Goal: Task Accomplishment & Management: Use online tool/utility

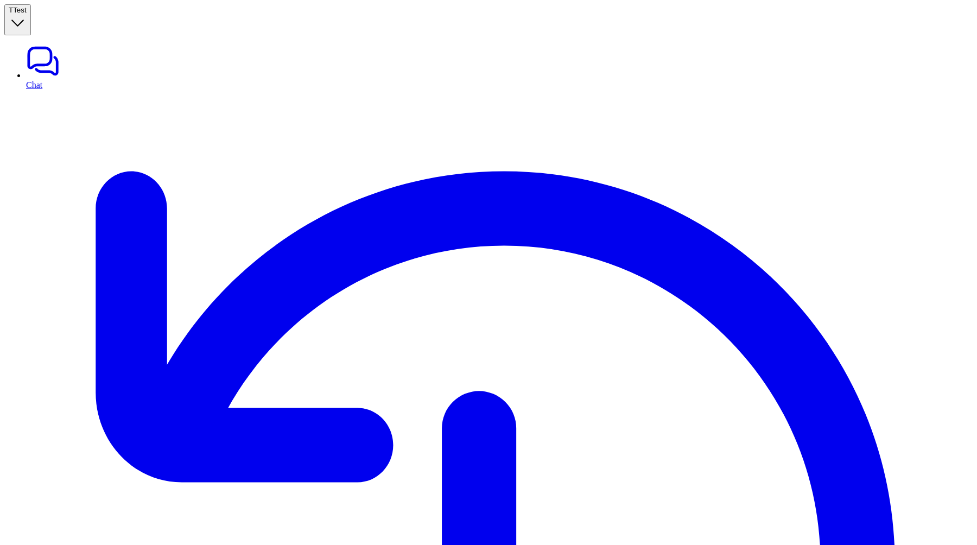
type textarea "**********"
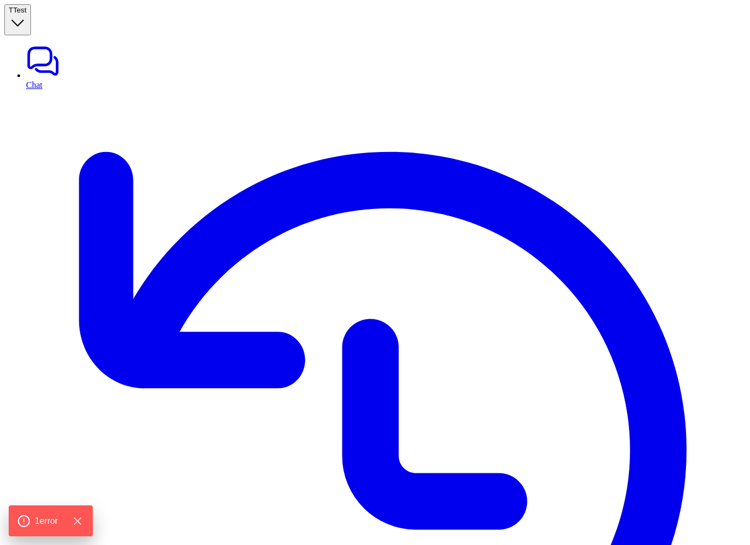
type textarea "**********"
click at [52, 90] on link "History" at bounding box center [386, 455] width 720 height 731
